Goal: Task Accomplishment & Management: Complete application form

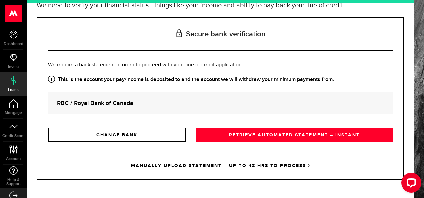
scroll to position [65, 0]
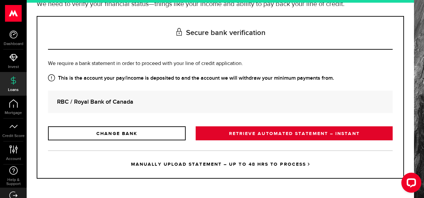
click at [286, 135] on link "RETRIEVE AUTOMATED STATEMENT – INSTANT" at bounding box center [293, 133] width 197 height 14
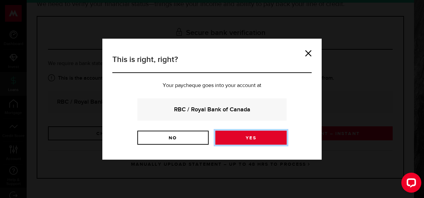
click at [245, 136] on link "Yes" at bounding box center [250, 138] width 71 height 14
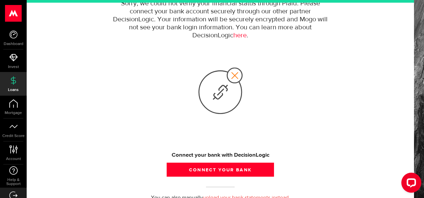
scroll to position [103, 0]
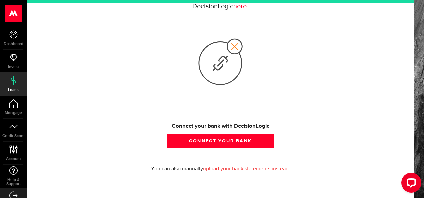
click at [266, 170] on link "upload your bank statements instead." at bounding box center [246, 168] width 87 height 5
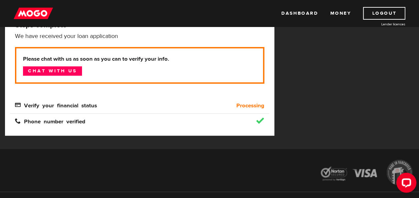
scroll to position [118, 0]
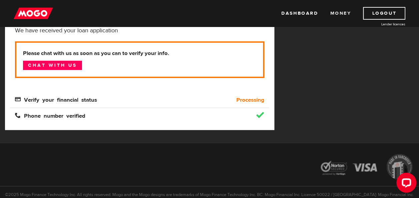
click at [338, 15] on link "Money" at bounding box center [340, 13] width 21 height 13
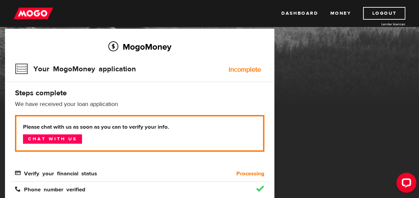
scroll to position [43, 0]
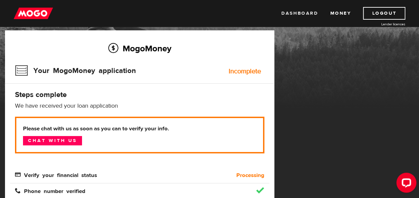
click at [307, 11] on link "Dashboard" at bounding box center [299, 13] width 37 height 13
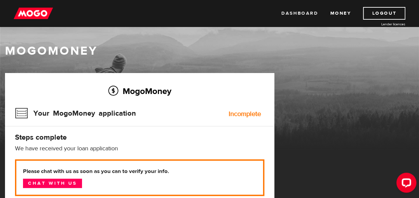
click at [311, 19] on link "Dashboard" at bounding box center [299, 13] width 37 height 13
